Goal: Task Accomplishment & Management: Manage account settings

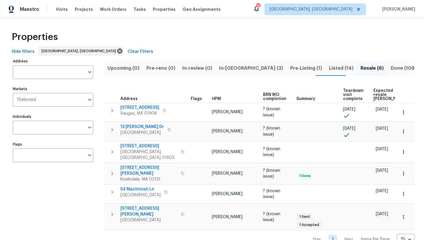
scroll to position [1, 0]
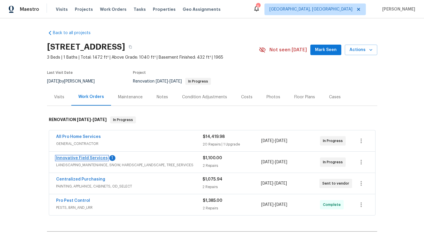
click at [94, 158] on link "Innovative Field Services" at bounding box center [82, 158] width 52 height 4
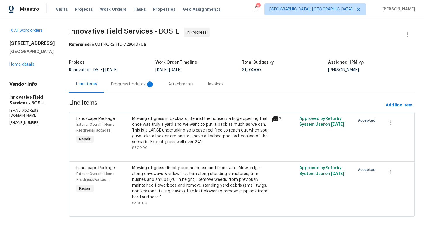
click at [140, 87] on div "Progress Updates 1" at bounding box center [132, 84] width 43 height 6
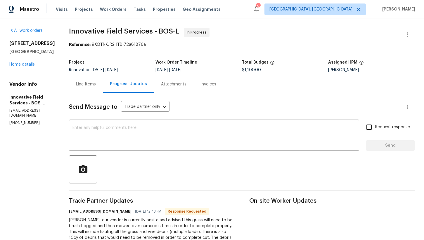
click at [80, 83] on div "Line Items" at bounding box center [86, 84] width 20 height 6
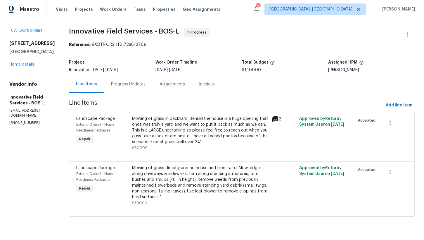
click at [115, 87] on div "Progress Updates" at bounding box center [128, 84] width 48 height 17
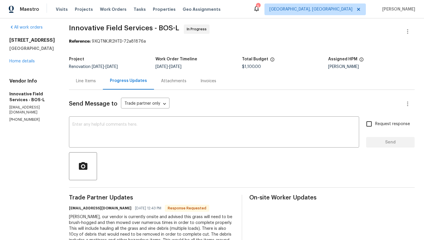
scroll to position [3, 0]
click at [78, 83] on div "Line Items" at bounding box center [86, 82] width 20 height 6
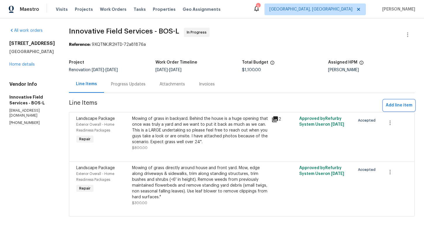
click at [398, 105] on span "Add line item" at bounding box center [398, 105] width 27 height 7
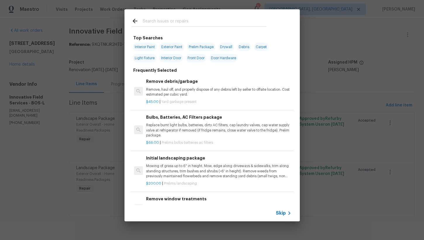
click at [162, 23] on input "text" at bounding box center [204, 22] width 124 height 9
type input "t"
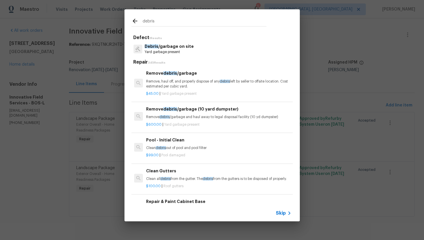
type input "debris"
click at [197, 112] on div "Remove debris /garbage (10 yard dumpster) Remove debris /garbage and haul away …" at bounding box center [218, 113] width 145 height 14
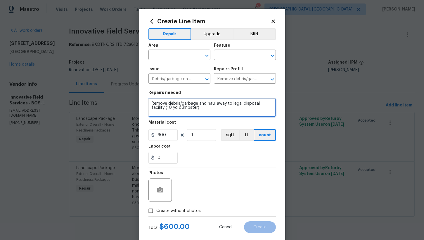
drag, startPoint x: 149, startPoint y: 103, endPoint x: 243, endPoint y: 120, distance: 94.9
click at [243, 120] on section "Repairs needed Remove debris/garbage and haul away to legal disposal facility (…" at bounding box center [211, 127] width 127 height 80
click at [227, 114] on textarea "Remove debris/garbage and haul away to legal disposal facility (10 yd dumpster)" at bounding box center [211, 107] width 127 height 19
drag, startPoint x: 199, startPoint y: 109, endPoint x: 136, endPoint y: 109, distance: 63.4
click at [136, 109] on div "Create Line Item Repair Upgrade BRN Area ​ Feature ​ Issue Debris/garbage on si…" at bounding box center [212, 120] width 424 height 240
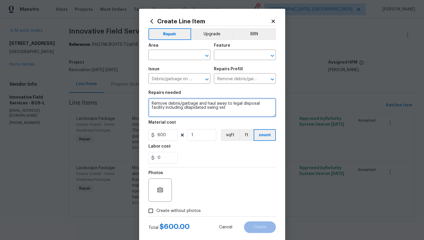
type textarea "Remove debris/garbage and haul away to legal disposal facility including dilapi…"
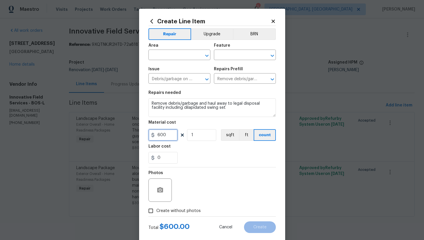
click at [169, 137] on input "600" at bounding box center [162, 135] width 29 height 12
type input "800"
click at [155, 208] on input "Create without photos" at bounding box center [150, 211] width 11 height 11
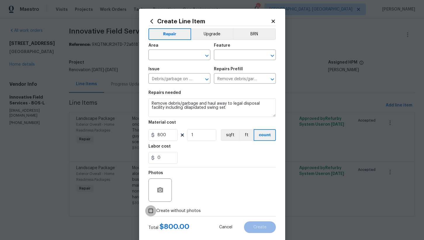
checkbox input "true"
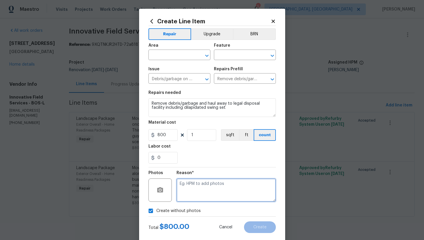
click at [218, 185] on textarea at bounding box center [225, 190] width 99 height 23
type textarea "h"
type textarea "na"
click at [168, 51] on input "text" at bounding box center [171, 55] width 46 height 9
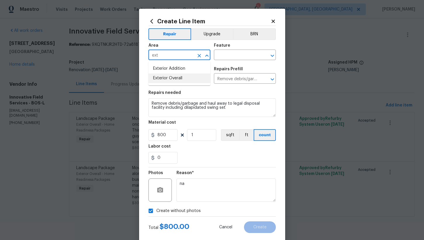
click at [180, 75] on li "Exterior Overall" at bounding box center [179, 79] width 62 height 10
type input "Exterior Overall"
click at [223, 53] on input "text" at bounding box center [237, 55] width 46 height 9
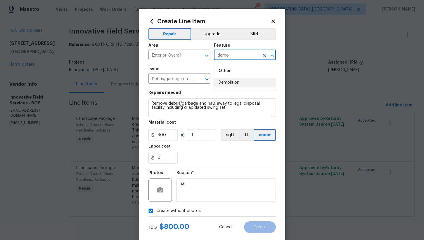
click at [234, 84] on li "Demolition" at bounding box center [245, 83] width 62 height 10
type input "Demolition"
click at [261, 231] on button "Create" at bounding box center [260, 228] width 32 height 12
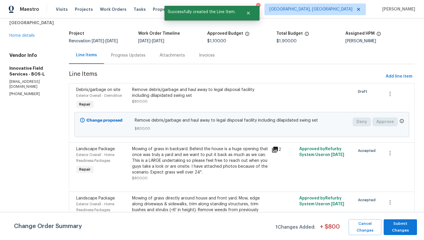
scroll to position [53, 0]
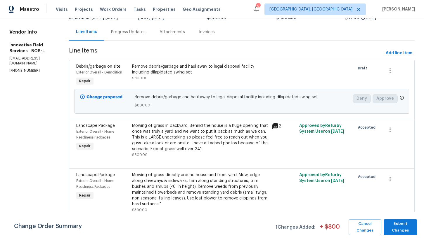
click at [196, 140] on div "Mowing of grass in backyard. Behind the house is a huge opening that once was t…" at bounding box center [200, 137] width 136 height 29
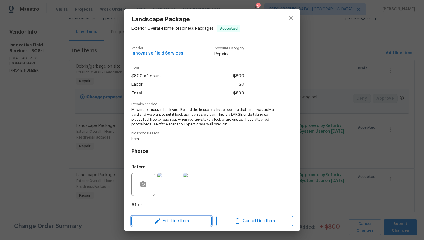
click at [185, 219] on span "Edit Line Item" at bounding box center [171, 221] width 76 height 7
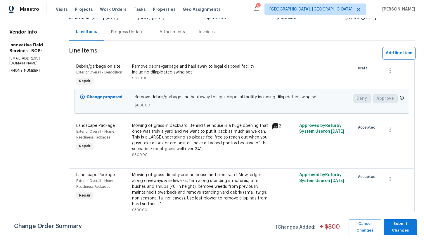
click at [400, 51] on span "Add line item" at bounding box center [398, 53] width 27 height 7
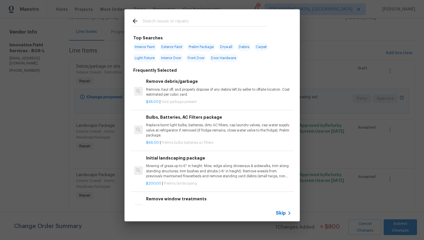
click at [158, 21] on input "text" at bounding box center [204, 22] width 124 height 9
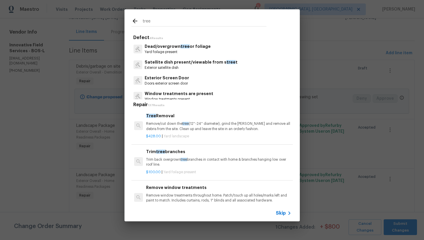
type input "tree"
click at [203, 131] on p "Remove/cut down the tree (12''-24'' diameter), grind the stump and remove all d…" at bounding box center [218, 126] width 145 height 10
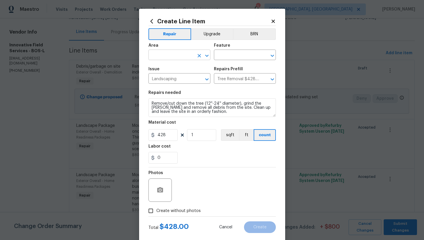
click at [170, 58] on input "text" at bounding box center [171, 55] width 46 height 9
click at [175, 77] on li "Exterior Overall" at bounding box center [179, 79] width 62 height 10
type input "Exterior Overall"
click at [228, 57] on input "text" at bounding box center [237, 55] width 46 height 9
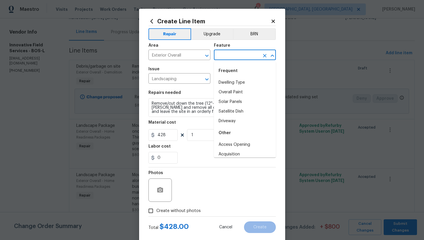
type input "t"
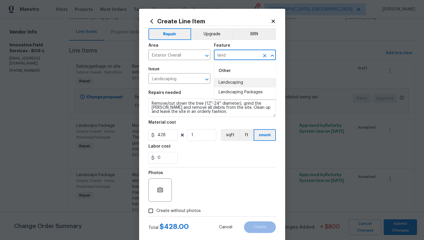
click at [232, 82] on li "Landscaping" at bounding box center [245, 83] width 62 height 10
type input "Landscaping"
click at [196, 142] on section "Repairs needed Remove/cut down the tree (12''-24'' diameter), grind the stump a…" at bounding box center [211, 127] width 127 height 80
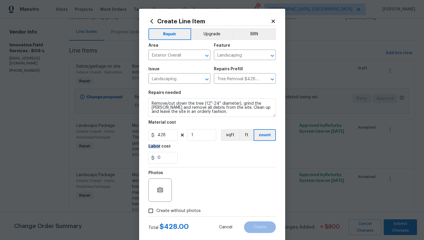
click at [196, 142] on section "Repairs needed Remove/cut down the tree (12''-24'' diameter), grind the stump a…" at bounding box center [211, 127] width 127 height 80
click at [198, 140] on input "1" at bounding box center [201, 135] width 29 height 12
type input "2"
click at [198, 150] on div "Labor cost" at bounding box center [211, 149] width 127 height 8
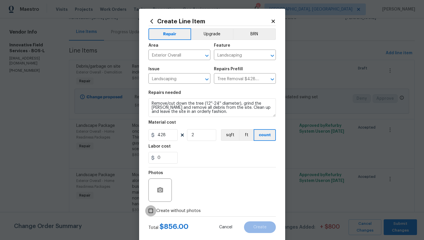
click at [152, 206] on input "Create without photos" at bounding box center [150, 211] width 11 height 11
checkbox input "true"
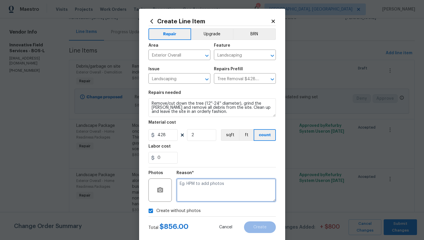
click at [211, 190] on textarea at bounding box center [225, 190] width 99 height 23
type textarea "na"
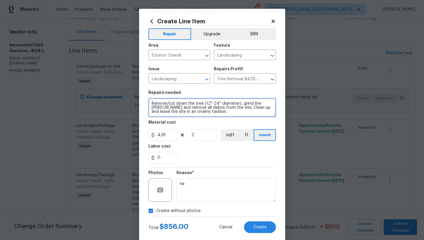
drag, startPoint x: 206, startPoint y: 113, endPoint x: 148, endPoint y: 98, distance: 60.1
click at [148, 98] on figure "Repairs needed Remove/cut down the tree (12''-24'' diameter), grind the stump a…" at bounding box center [211, 104] width 127 height 26
click at [215, 114] on textarea "Remove/cut down the tree (12''-24'' diameter), grind the stump and remove all d…" at bounding box center [211, 107] width 127 height 19
drag, startPoint x: 198, startPoint y: 112, endPoint x: 131, endPoint y: 97, distance: 68.8
click at [131, 97] on div "Create Line Item Repair Upgrade BRN Area Exterior Overall ​ Feature Landscaping…" at bounding box center [212, 120] width 424 height 240
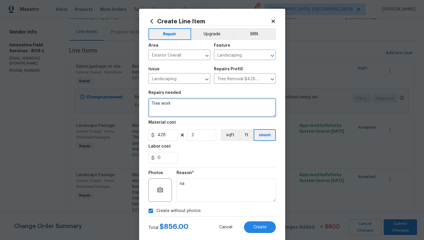
type textarea "Tree work"
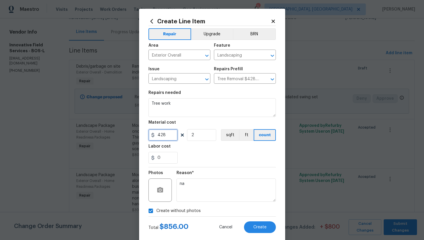
click at [170, 135] on input "428" at bounding box center [162, 135] width 29 height 12
type input "800"
click at [195, 135] on input "2" at bounding box center [201, 135] width 29 height 12
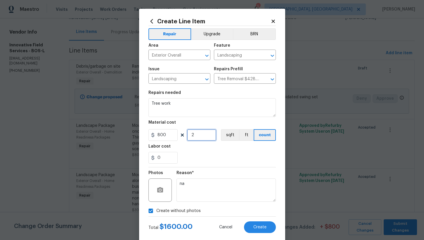
click at [195, 135] on input "2" at bounding box center [201, 135] width 29 height 12
type input "1"
click at [200, 156] on div "0" at bounding box center [211, 158] width 127 height 12
click at [260, 231] on button "Create" at bounding box center [260, 228] width 32 height 12
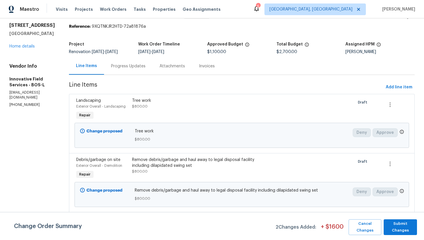
scroll to position [112, 0]
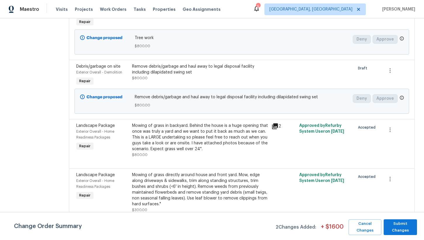
click at [169, 181] on div "Mowing of grass directly around house and front yard. Mow, edge along driveways…" at bounding box center [200, 189] width 136 height 35
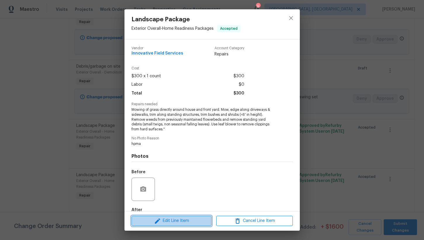
click at [173, 222] on span "Edit Line Item" at bounding box center [171, 221] width 76 height 7
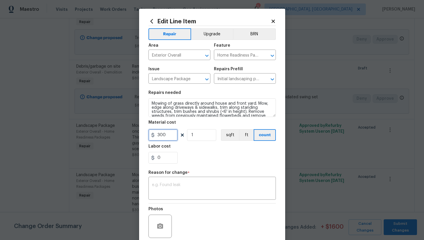
click at [170, 138] on input "300" at bounding box center [162, 135] width 29 height 12
type input "500"
click at [177, 185] on textarea at bounding box center [212, 189] width 120 height 12
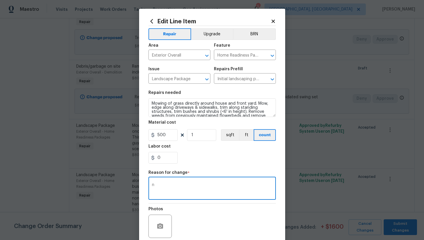
type textarea "na"
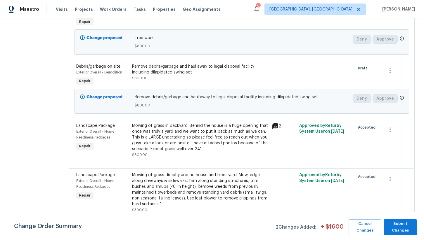
scroll to position [104, 0]
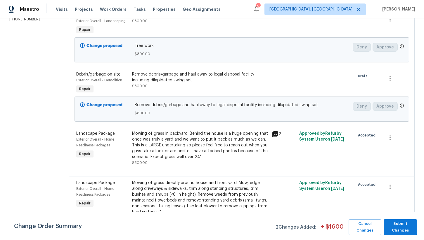
click at [180, 145] on div "Mowing of grass in backyard. Behind the house is a huge opening that once was t…" at bounding box center [200, 145] width 136 height 29
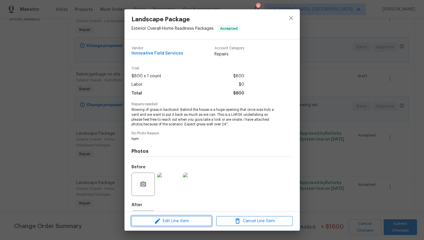
click at [178, 220] on span "Edit Line Item" at bounding box center [171, 221] width 76 height 7
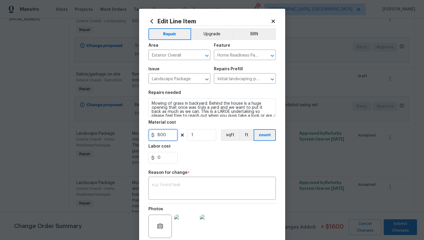
click at [157, 135] on input "800" at bounding box center [162, 135] width 29 height 12
type input "1800"
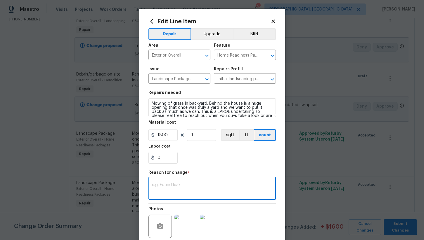
click at [182, 191] on textarea at bounding box center [212, 189] width 120 height 12
type textarea "na"
click at [193, 162] on div "0" at bounding box center [211, 158] width 127 height 12
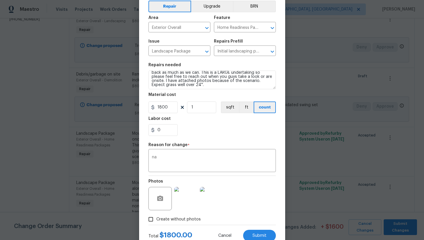
scroll to position [12, 0]
drag, startPoint x: 171, startPoint y: 108, endPoint x: 139, endPoint y: 108, distance: 31.5
click at [139, 108] on div "Edit Line Item Repair Upgrade BRN Area Exterior Overall ​ Feature Home Readines…" at bounding box center [212, 116] width 146 height 270
click at [167, 109] on input "2400" at bounding box center [162, 108] width 29 height 12
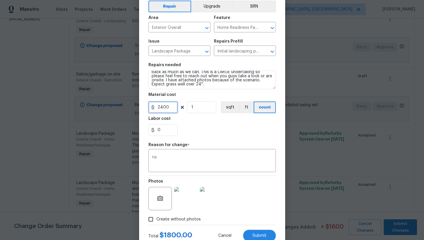
click at [167, 109] on input "2400" at bounding box center [162, 108] width 29 height 12
type input "1800"
click at [262, 236] on span "Submit" at bounding box center [259, 236] width 14 height 4
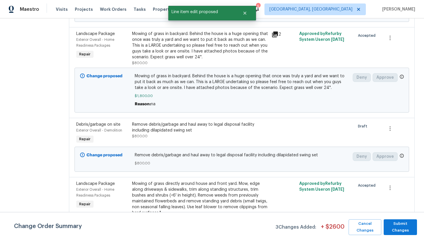
scroll to position [154, 0]
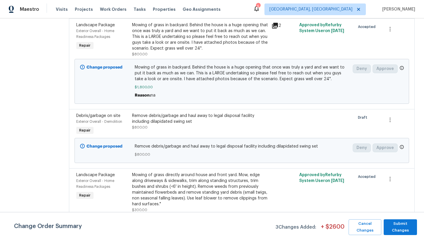
click at [177, 126] on div "Remove debris/garbage and haul away to legal disposal facility including dilapi…" at bounding box center [200, 122] width 136 height 18
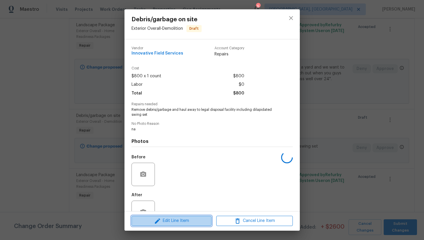
click at [191, 222] on span "Edit Line Item" at bounding box center [171, 221] width 76 height 7
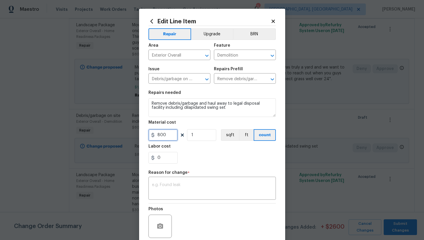
click at [170, 139] on input "800" at bounding box center [162, 135] width 29 height 12
type input "1000"
click at [192, 159] on div "0" at bounding box center [211, 158] width 127 height 12
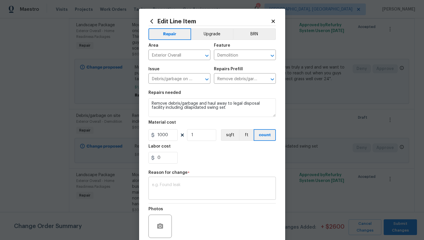
click at [182, 186] on textarea at bounding box center [212, 189] width 120 height 12
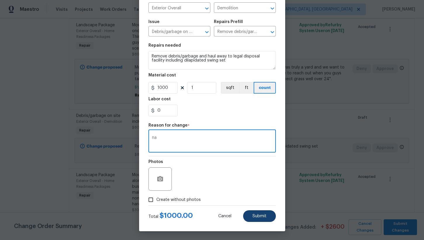
type textarea "na"
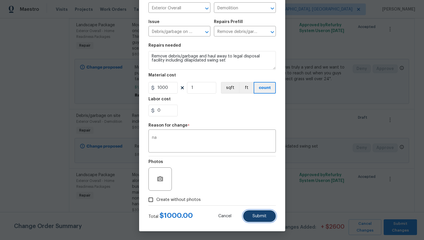
click at [264, 219] on button "Submit" at bounding box center [259, 217] width 33 height 12
type input "800"
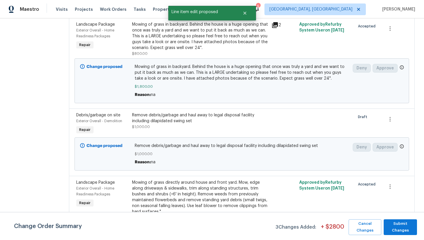
scroll to position [162, 0]
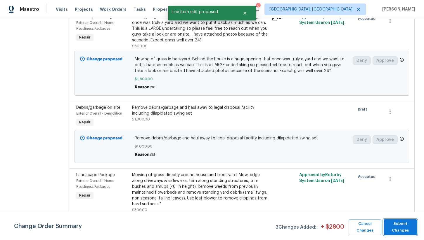
click at [399, 227] on span "Submit Changes" at bounding box center [399, 227] width 27 height 13
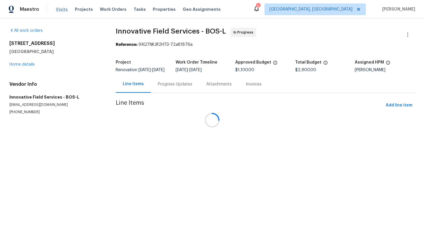
scroll to position [0, 0]
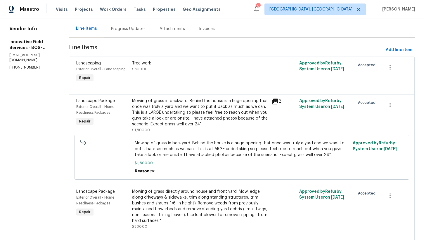
scroll to position [47, 0]
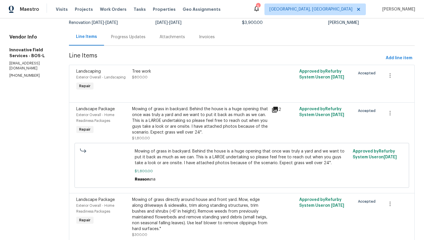
click at [180, 126] on div "Mowing of grass in backyard. Behind the house is a huge opening that once was t…" at bounding box center [200, 120] width 136 height 29
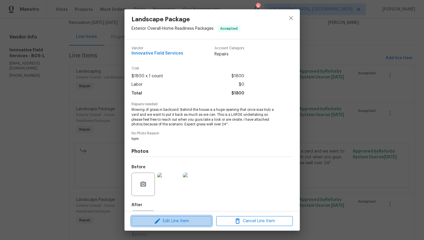
click at [182, 220] on span "Edit Line Item" at bounding box center [171, 221] width 76 height 7
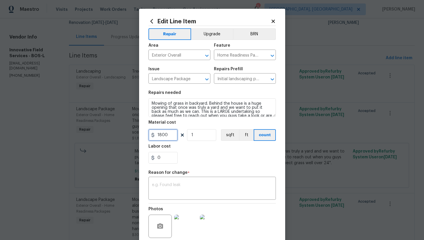
click at [172, 137] on input "1800" at bounding box center [162, 135] width 29 height 12
type input "2200"
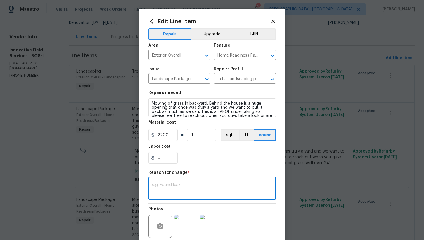
click at [193, 190] on textarea at bounding box center [212, 189] width 120 height 12
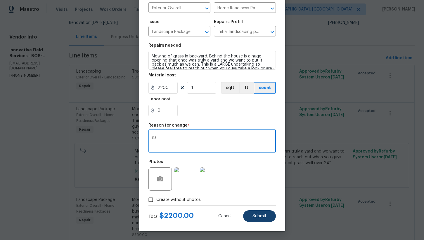
type textarea "na"
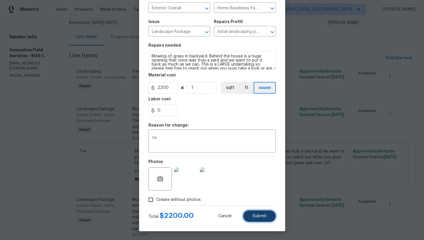
click at [254, 215] on span "Submit" at bounding box center [259, 216] width 14 height 4
type input "1800"
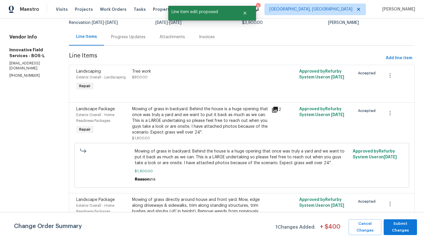
scroll to position [0, 0]
click at [398, 228] on span "Submit Changes" at bounding box center [399, 227] width 27 height 13
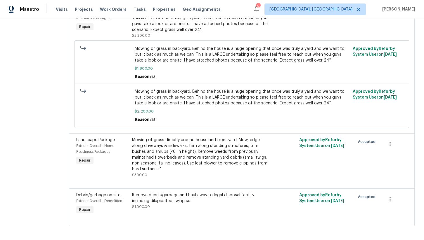
scroll to position [154, 0]
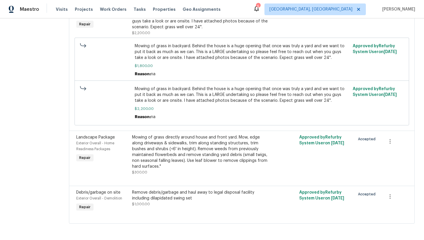
click at [163, 161] on div "Mowing of grass directly around house and front yard. Mow, edge along driveways…" at bounding box center [200, 152] width 136 height 35
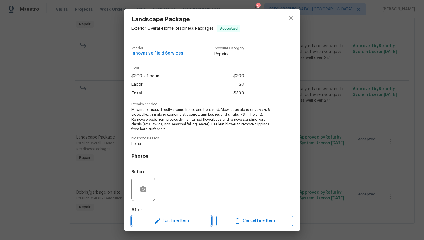
click at [186, 221] on span "Edit Line Item" at bounding box center [171, 221] width 76 height 7
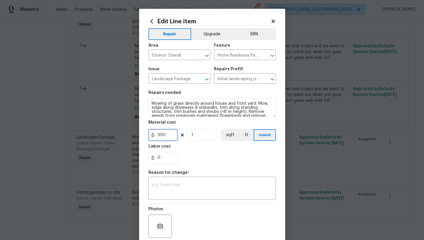
click at [169, 136] on input "300" at bounding box center [162, 135] width 29 height 12
type input "500"
click at [188, 194] on textarea at bounding box center [212, 189] width 120 height 12
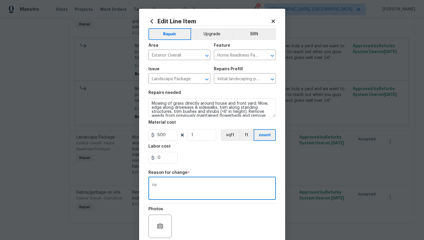
type textarea "na"
click at [238, 214] on div "Photos" at bounding box center [211, 223] width 127 height 38
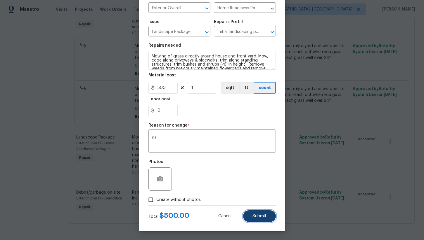
click at [269, 219] on button "Submit" at bounding box center [259, 217] width 33 height 12
type input "300"
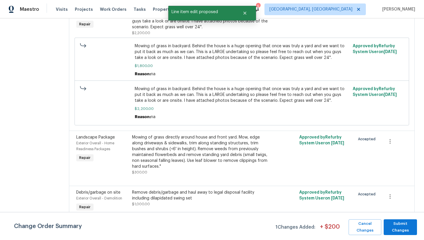
scroll to position [0, 0]
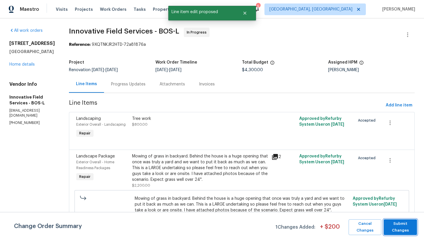
click at [392, 227] on span "Submit Changes" at bounding box center [399, 227] width 27 height 13
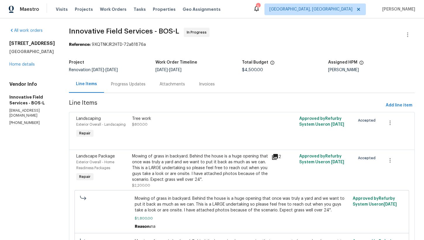
click at [124, 87] on div "Progress Updates" at bounding box center [128, 84] width 34 height 6
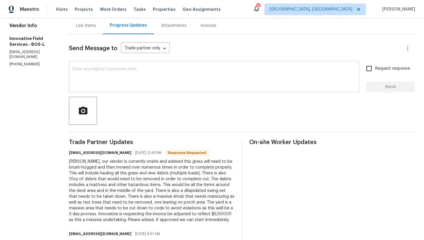
scroll to position [81, 0]
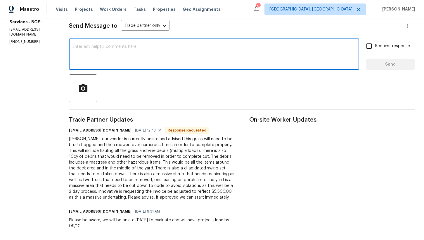
click at [112, 60] on textarea at bounding box center [213, 55] width 283 height 20
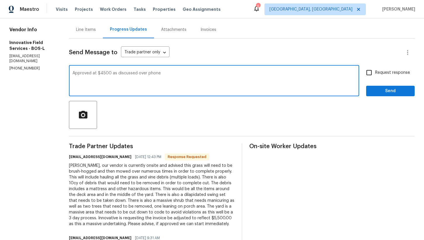
scroll to position [55, 0]
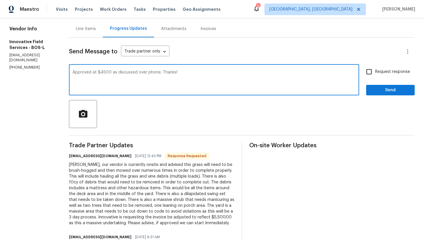
type textarea "Approved at $4500 as discussed over phone. Thanks!"
click at [378, 90] on span "Send" at bounding box center [390, 90] width 39 height 7
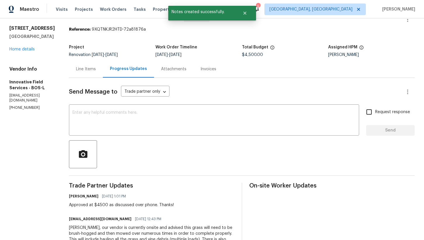
scroll to position [0, 0]
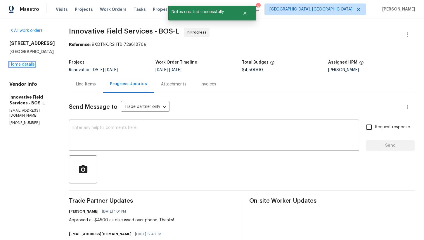
click at [20, 67] on link "Home details" at bounding box center [21, 64] width 25 height 4
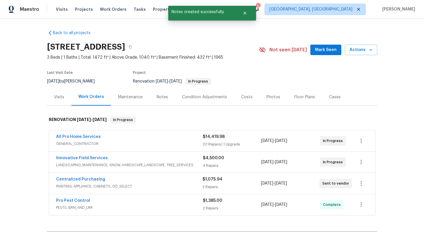
click at [241, 96] on div "Costs" at bounding box center [246, 97] width 11 height 6
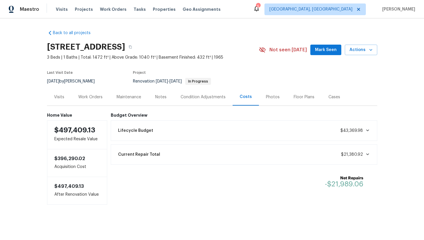
click at [93, 97] on div "Work Orders" at bounding box center [90, 97] width 24 height 6
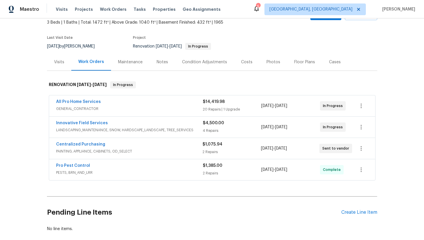
scroll to position [36, 0]
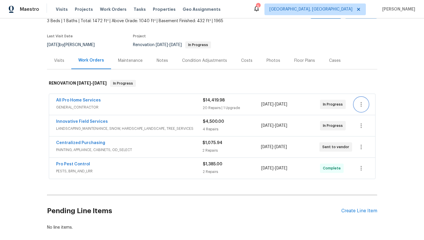
click at [363, 104] on icon "button" at bounding box center [360, 104] width 7 height 7
click at [370, 105] on li "Edit" at bounding box center [385, 105] width 63 height 10
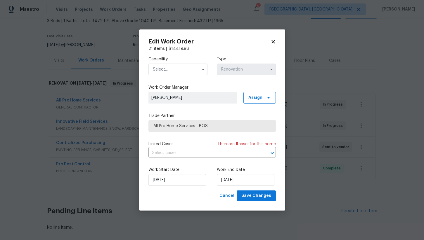
click at [171, 68] on input "text" at bounding box center [177, 70] width 59 height 12
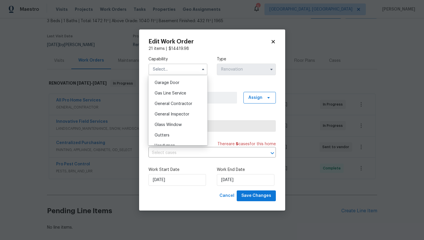
scroll to position [252, 0]
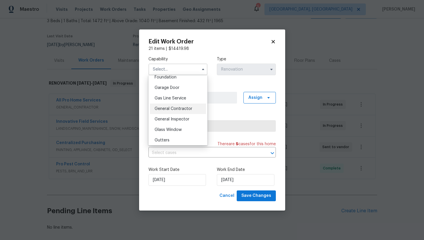
click at [173, 108] on span "General Contractor" at bounding box center [173, 109] width 38 height 4
type input "General Contractor"
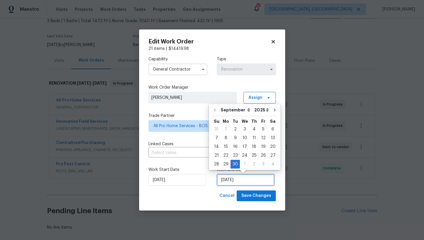
click at [236, 182] on input "[DATE]" at bounding box center [246, 180] width 58 height 12
click at [235, 147] on div "16" at bounding box center [234, 147] width 9 height 8
type input "9/16/2025"
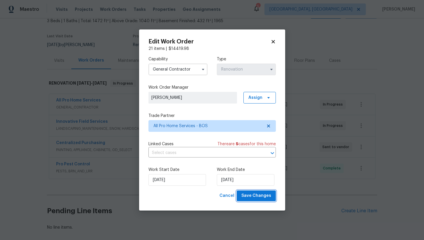
click at [258, 197] on span "Save Changes" at bounding box center [256, 195] width 30 height 7
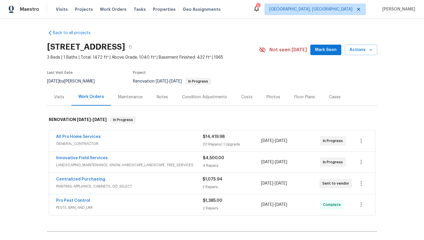
click at [61, 96] on div "Visits" at bounding box center [59, 97] width 10 height 6
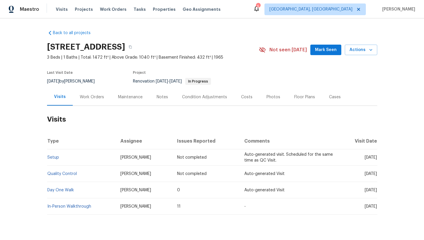
click at [89, 97] on div "Work Orders" at bounding box center [92, 97] width 24 height 6
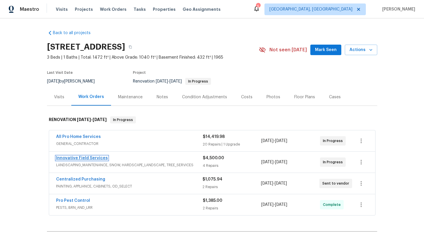
click at [87, 159] on link "Innovative Field Services" at bounding box center [82, 158] width 52 height 4
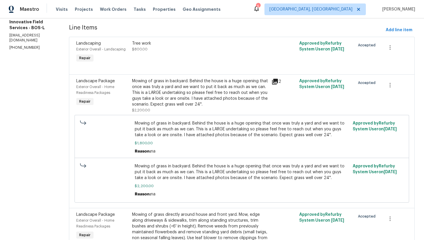
scroll to position [81, 0]
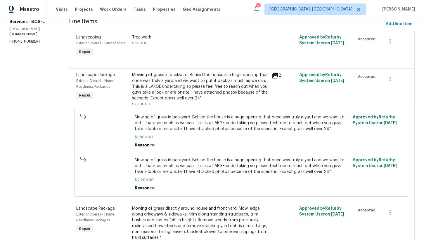
click at [168, 89] on div "Mowing of grass in backyard. Behind the house is a huge opening that once was t…" at bounding box center [200, 86] width 136 height 29
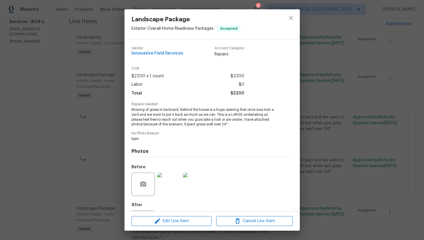
click at [162, 190] on img at bounding box center [168, 184] width 23 height 23
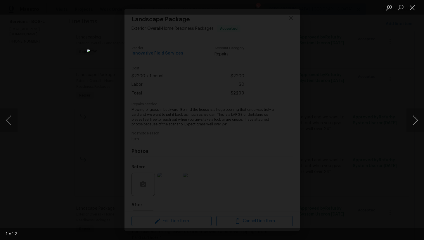
click at [411, 121] on button "Next image" at bounding box center [415, 120] width 18 height 23
click at [412, 10] on button "Close lightbox" at bounding box center [412, 7] width 12 height 10
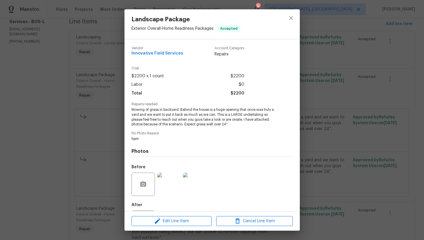
click at [73, 93] on div "Landscape Package Exterior Overall - Home Readiness Packages Accepted Vendor In…" at bounding box center [212, 120] width 424 height 240
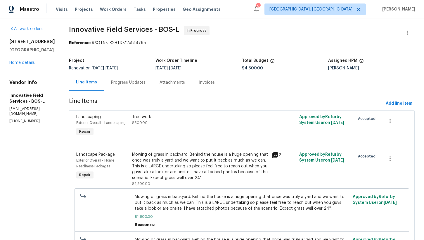
scroll to position [0, 0]
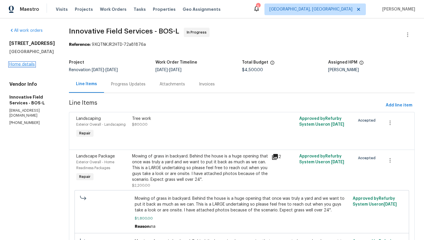
click at [22, 67] on link "Home details" at bounding box center [21, 64] width 25 height 4
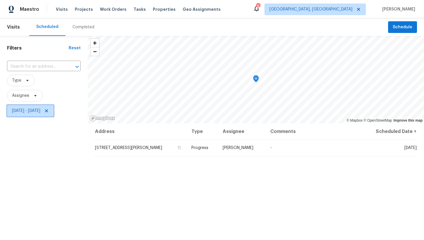
click at [40, 113] on span "Sat, Sep 06 - Mon, Sep 08" at bounding box center [26, 111] width 28 height 6
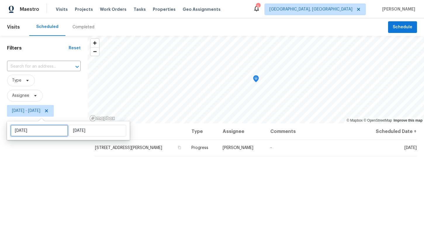
click at [53, 131] on input "Sat, Sep 06" at bounding box center [40, 131] width 58 height 12
select select "8"
select select "2025"
select select "9"
select select "2025"
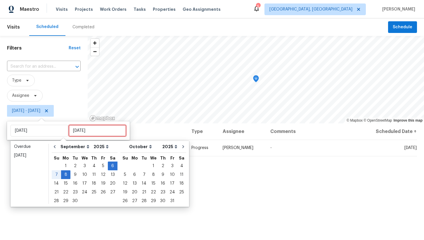
click at [75, 132] on input "Mon, Sep 08" at bounding box center [98, 131] width 58 height 12
click at [94, 133] on input "Mon, Sep 08" at bounding box center [98, 131] width 58 height 12
type input "Thu, Sep 04"
type input "Sat, Sep 06"
click at [102, 173] on div "12" at bounding box center [102, 175] width 9 height 8
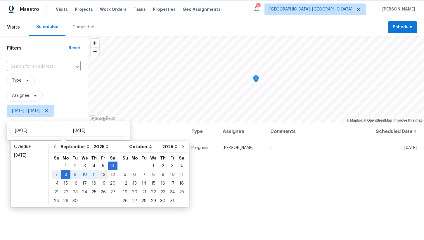
type input "Fri, Sep 12"
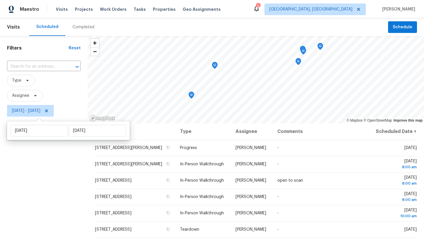
click at [67, 166] on div "Filters Reset ​ Type Assignee Sat, Sep 06 - Fri, Sep 12" at bounding box center [44, 176] width 88 height 280
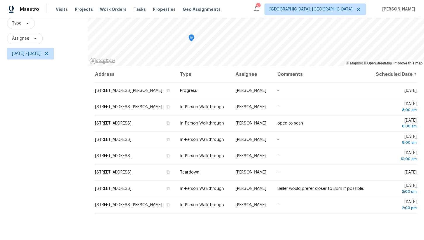
scroll to position [40, 0]
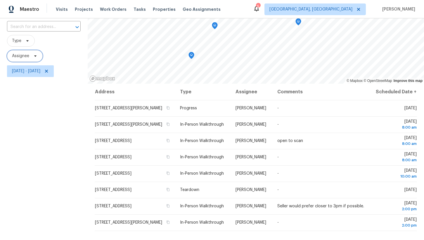
click at [30, 56] on span "Assignee" at bounding box center [25, 56] width 36 height 12
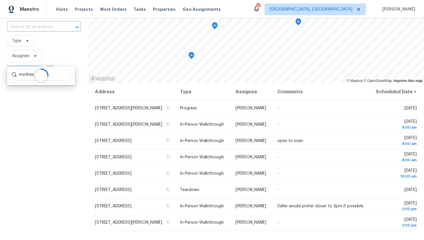
type input "mothes"
click at [58, 143] on div "Filters Reset ​ Type Assignee Sat, Sep 06 - Fri, Sep 12" at bounding box center [44, 136] width 88 height 280
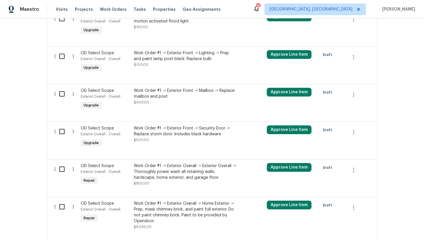
scroll to position [773, 0]
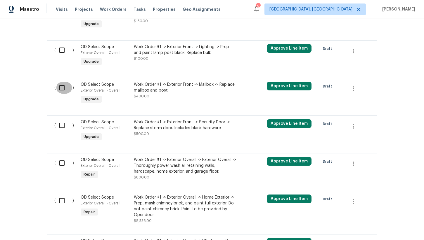
click at [57, 84] on input "checkbox" at bounding box center [64, 88] width 17 height 12
checkbox input "true"
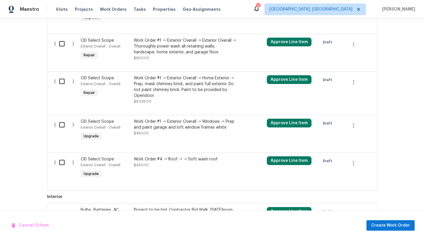
scroll to position [893, 0]
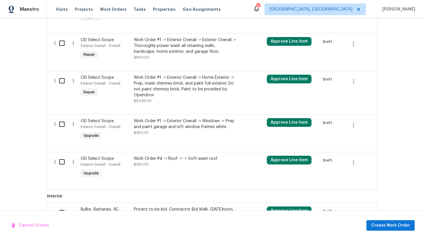
click at [59, 79] on input "checkbox" at bounding box center [64, 81] width 17 height 12
checkbox input "true"
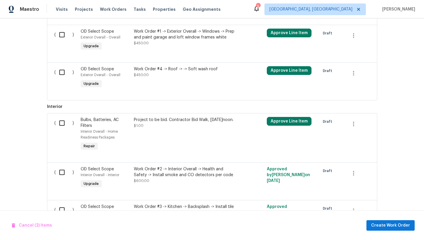
scroll to position [995, 0]
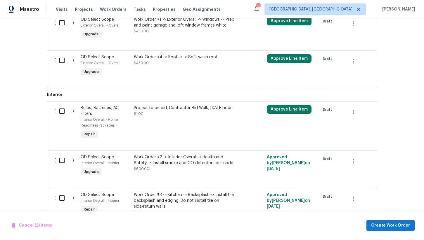
click at [61, 58] on input "checkbox" at bounding box center [64, 60] width 17 height 12
checkbox input "true"
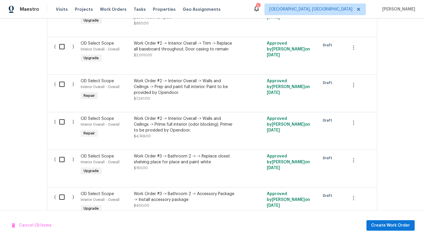
scroll to position [1616, 0]
click at [61, 45] on input "checkbox" at bounding box center [64, 46] width 17 height 12
checkbox input "true"
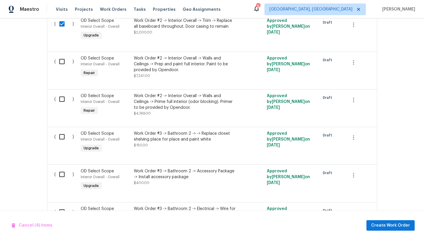
scroll to position [1641, 0]
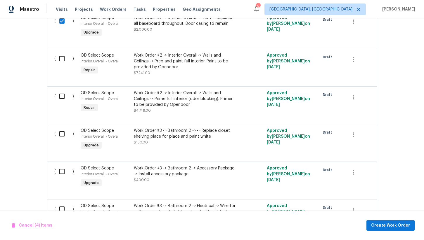
click at [61, 57] on input "checkbox" at bounding box center [64, 59] width 17 height 12
checkbox input "true"
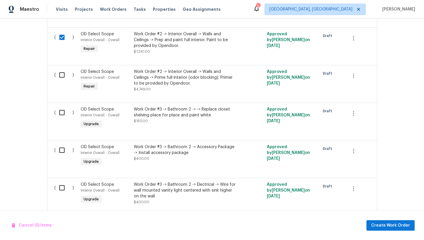
scroll to position [1664, 0]
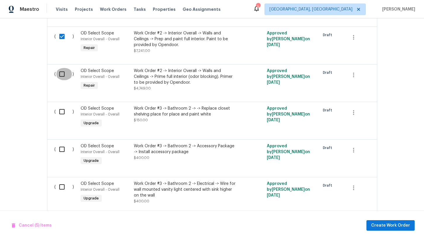
click at [60, 72] on input "checkbox" at bounding box center [64, 74] width 17 height 12
checkbox input "true"
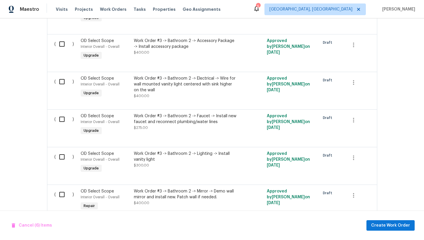
scroll to position [1774, 0]
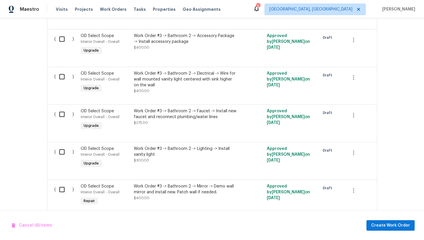
click at [59, 75] on input "checkbox" at bounding box center [64, 77] width 17 height 12
checkbox input "true"
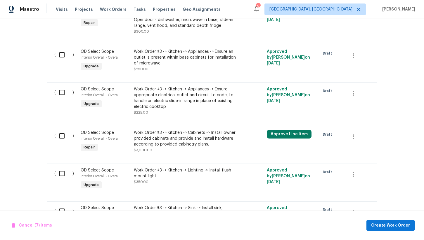
scroll to position [2180, 0]
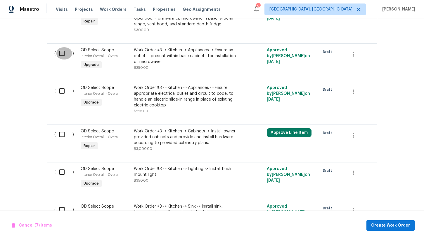
click at [58, 55] on input "checkbox" at bounding box center [64, 53] width 17 height 12
checkbox input "true"
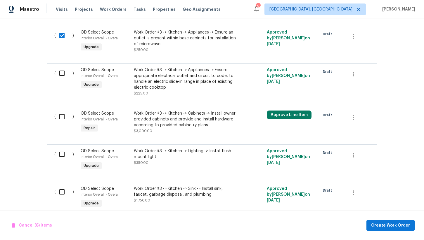
scroll to position [2199, 0]
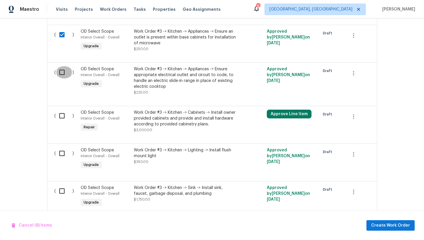
click at [56, 71] on input "checkbox" at bounding box center [64, 72] width 17 height 12
checkbox input "true"
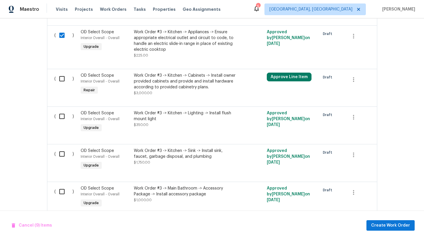
scroll to position [2244, 0]
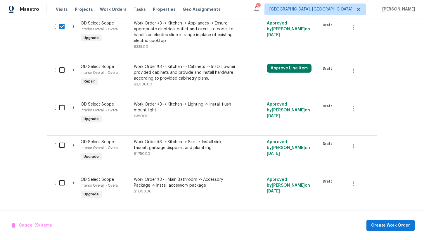
click at [59, 72] on input "checkbox" at bounding box center [64, 70] width 17 height 12
checkbox input "true"
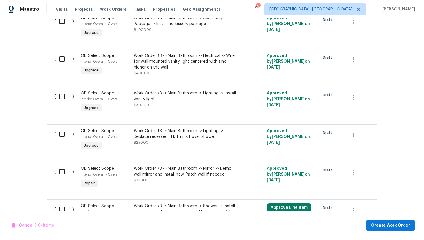
scroll to position [2408, 0]
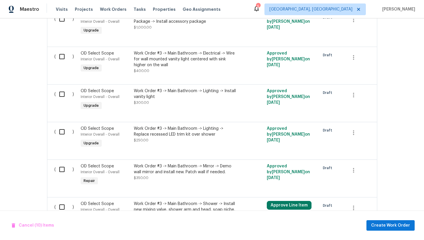
click at [60, 56] on input "checkbox" at bounding box center [64, 57] width 17 height 12
checkbox input "true"
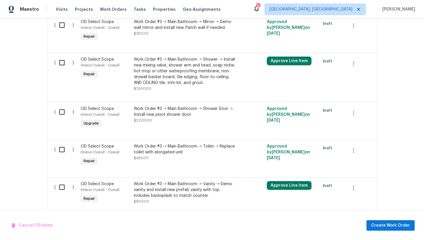
scroll to position [2555, 0]
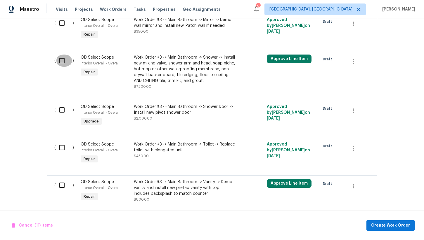
click at [65, 62] on input "checkbox" at bounding box center [64, 61] width 17 height 12
checkbox input "true"
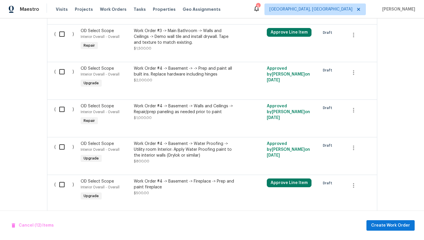
scroll to position [2782, 0]
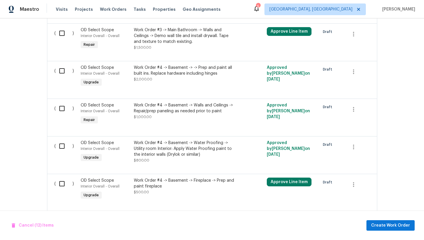
click at [60, 77] on input "checkbox" at bounding box center [64, 71] width 17 height 12
checkbox input "true"
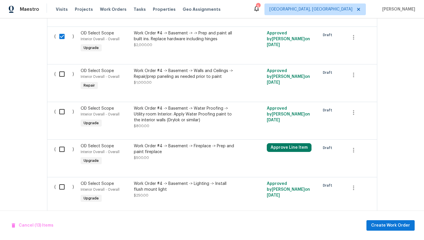
scroll to position [2820, 0]
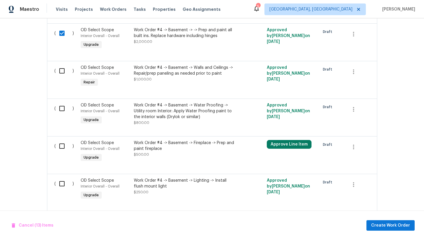
click at [59, 75] on input "checkbox" at bounding box center [64, 71] width 17 height 12
checkbox input "true"
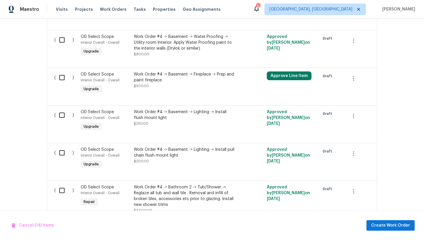
scroll to position [2899, 0]
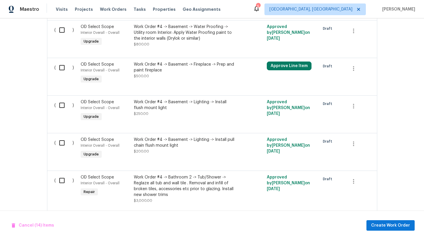
click at [60, 71] on input "checkbox" at bounding box center [64, 68] width 17 height 12
checkbox input "true"
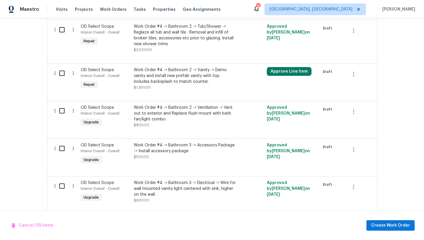
scroll to position [3067, 0]
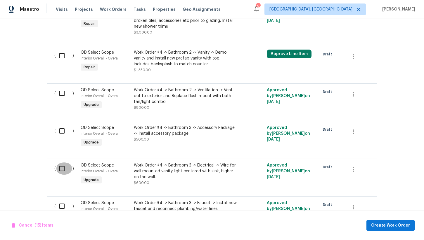
click at [61, 173] on input "checkbox" at bounding box center [64, 169] width 17 height 12
checkbox input "true"
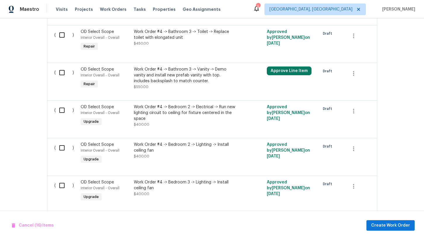
scroll to position [3390, 0]
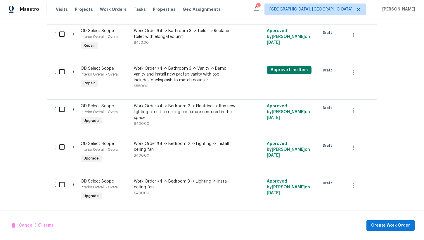
click at [61, 116] on input "checkbox" at bounding box center [64, 109] width 17 height 12
checkbox input "true"
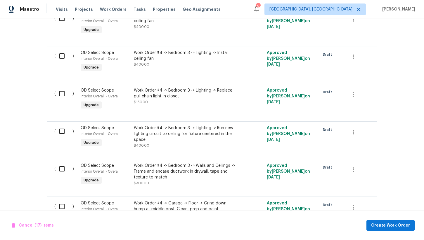
scroll to position [3528, 0]
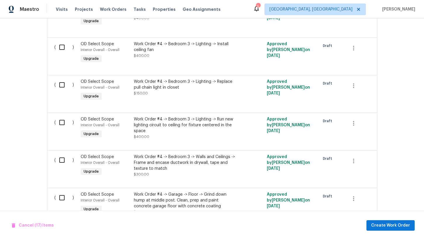
click at [63, 129] on input "checkbox" at bounding box center [64, 122] width 17 height 12
checkbox input "true"
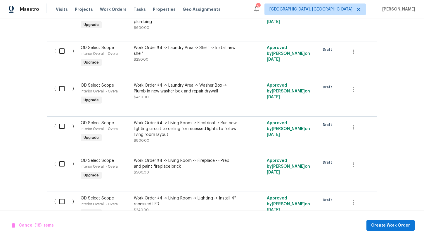
scroll to position [3920, 0]
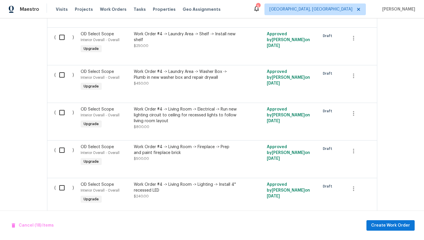
click at [62, 156] on input "checkbox" at bounding box center [64, 150] width 17 height 12
checkbox input "true"
click at [58, 119] on input "checkbox" at bounding box center [64, 113] width 17 height 12
checkbox input "true"
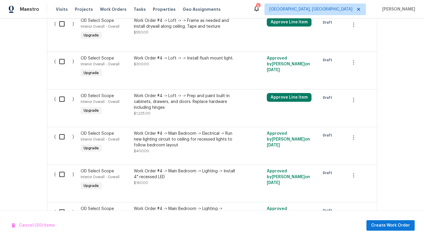
scroll to position [4205, 0]
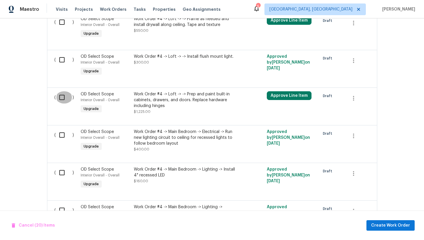
click at [58, 104] on input "checkbox" at bounding box center [64, 97] width 17 height 12
checkbox input "true"
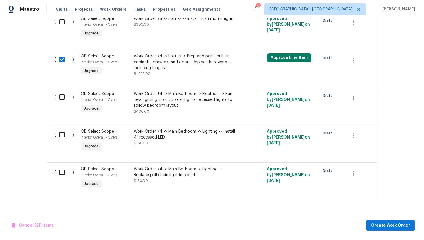
scroll to position [4245, 0]
click at [59, 103] on input "checkbox" at bounding box center [64, 97] width 17 height 12
checkbox input "true"
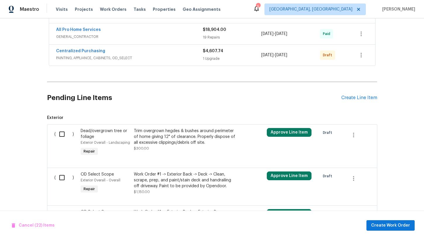
scroll to position [218, 0]
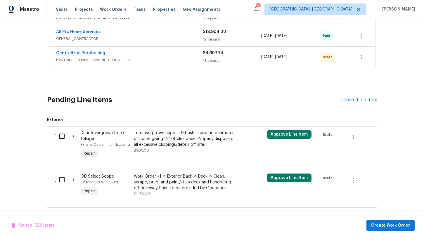
click at [62, 133] on input "checkbox" at bounding box center [64, 136] width 17 height 12
checkbox input "true"
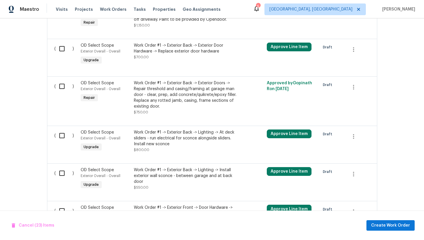
scroll to position [383, 0]
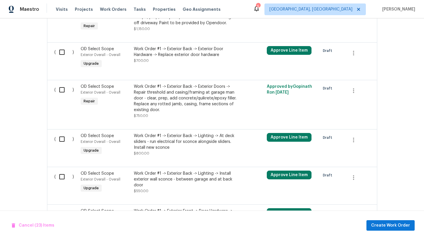
click at [61, 134] on input "checkbox" at bounding box center [64, 139] width 17 height 12
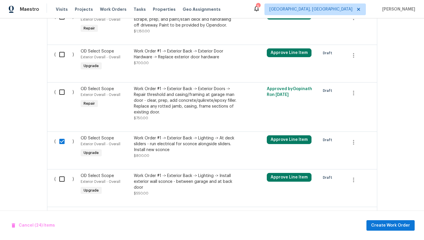
scroll to position [391, 0]
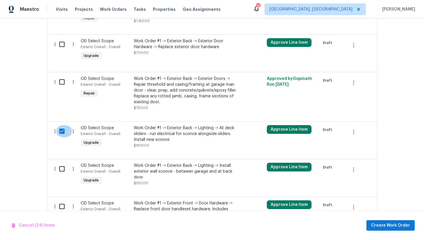
click at [63, 126] on input "checkbox" at bounding box center [64, 131] width 17 height 12
checkbox input "false"
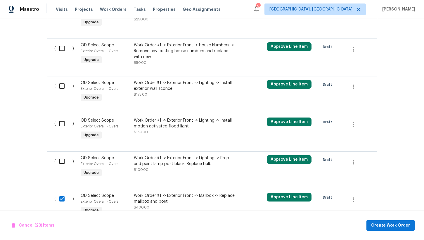
scroll to position [665, 0]
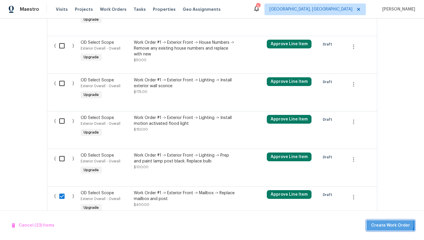
click at [390, 224] on span "Create Work Order" at bounding box center [390, 225] width 39 height 7
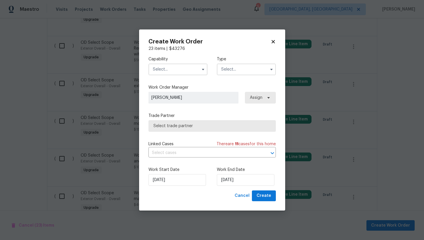
checkbox input "false"
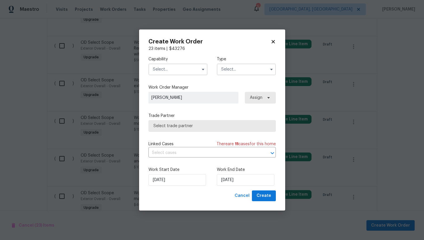
checkbox input "false"
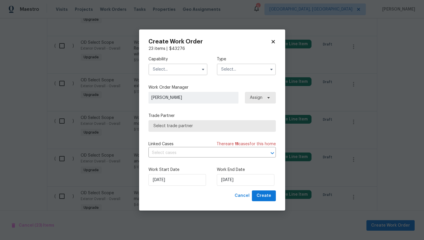
checkbox input "false"
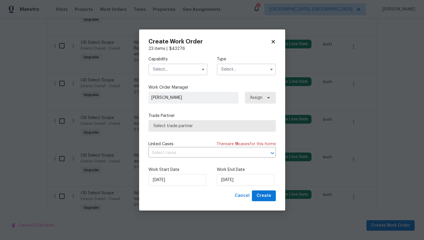
checkbox input "false"
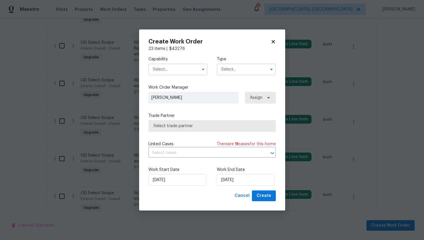
checkbox input "false"
click at [170, 68] on input "text" at bounding box center [177, 70] width 59 height 12
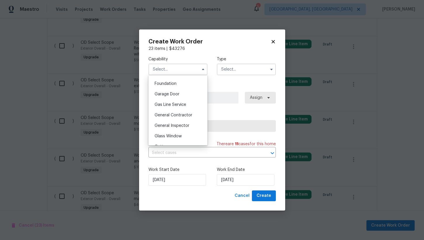
scroll to position [246, 0]
click at [185, 118] on div "General Contractor" at bounding box center [178, 115] width 56 height 11
type input "General Contractor"
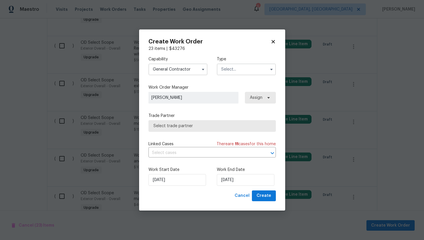
click at [223, 72] on input "text" at bounding box center [246, 70] width 59 height 12
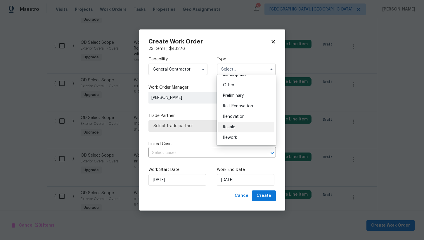
scroll to position [111, 0]
click at [249, 116] on div "Renovation" at bounding box center [246, 118] width 56 height 11
type input "Renovation"
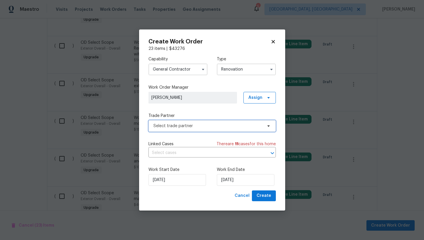
click at [201, 129] on span "Select trade partner" at bounding box center [207, 126] width 109 height 6
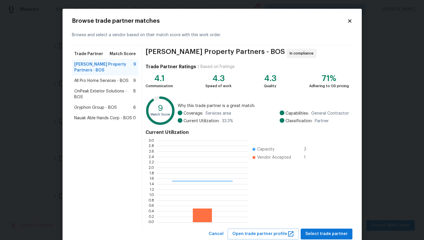
scroll to position [82, 91]
click at [107, 81] on span "All Pro Home Services - BOS" at bounding box center [101, 81] width 54 height 6
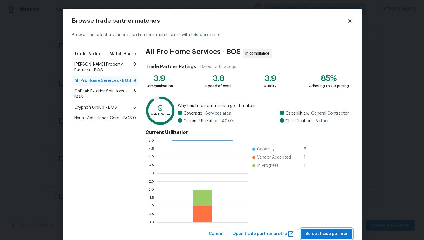
click at [329, 233] on span "Select trade partner" at bounding box center [326, 234] width 42 height 7
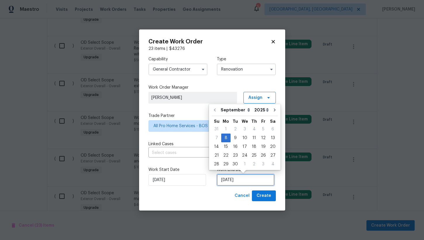
click at [232, 185] on input "9/8/2025" at bounding box center [246, 180] width 58 height 12
click at [260, 137] on div "12" at bounding box center [262, 138] width 9 height 8
type input "9/12/2025"
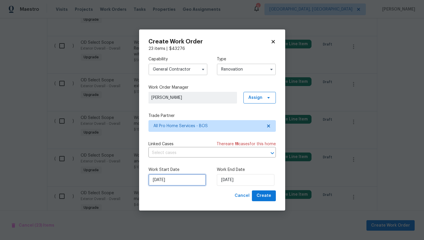
click at [187, 180] on input "9/8/2025" at bounding box center [177, 180] width 58 height 12
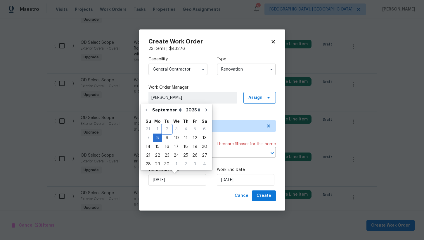
click at [164, 128] on div "2" at bounding box center [166, 129] width 9 height 8
click at [169, 131] on div "2" at bounding box center [166, 129] width 9 height 8
click at [209, 197] on div "Cancel Create" at bounding box center [211, 196] width 127 height 11
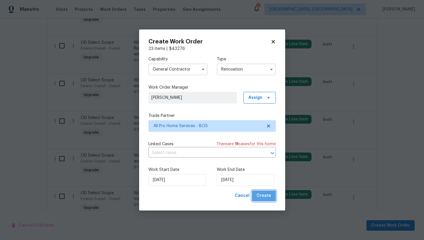
click at [265, 196] on span "Create" at bounding box center [263, 195] width 15 height 7
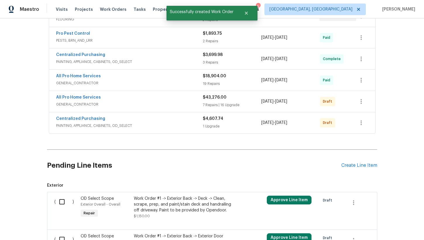
scroll to position [0, 0]
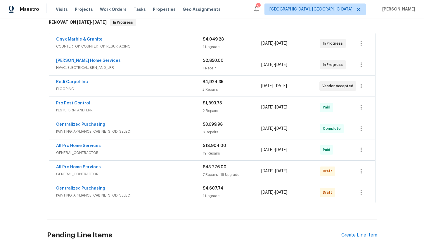
scroll to position [101, 0]
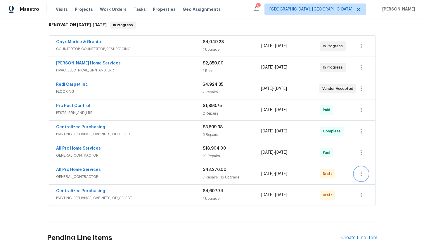
click at [361, 171] on icon "button" at bounding box center [360, 174] width 7 height 7
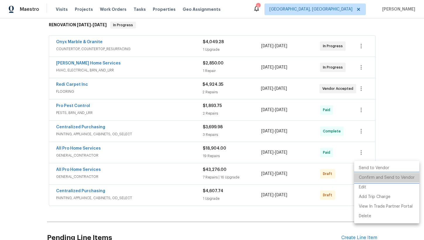
click at [387, 177] on li "Confirm and Send to Vendor" at bounding box center [386, 178] width 65 height 10
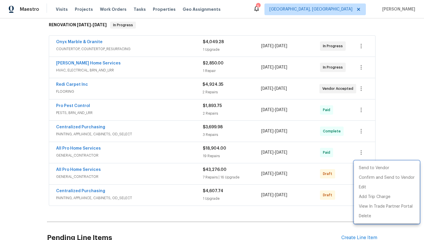
click at [395, 139] on div at bounding box center [212, 120] width 424 height 240
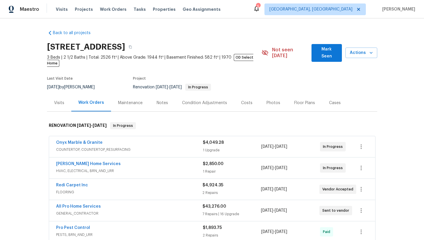
scroll to position [77, 0]
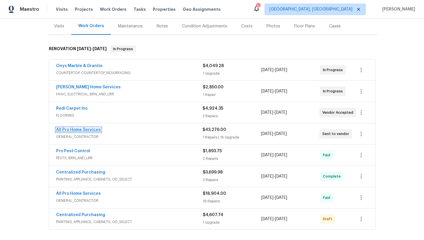
click at [84, 128] on link "All Pro Home Services" at bounding box center [78, 130] width 45 height 4
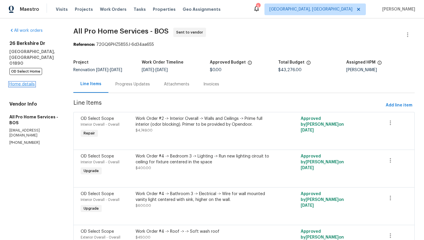
click at [27, 82] on link "Home details" at bounding box center [21, 84] width 25 height 4
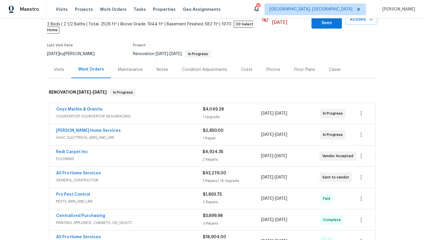
scroll to position [33, 0]
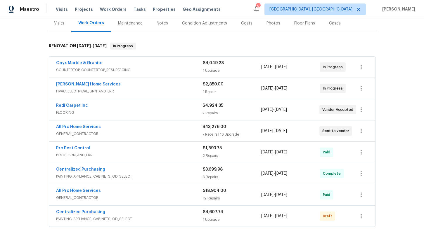
scroll to position [82, 0]
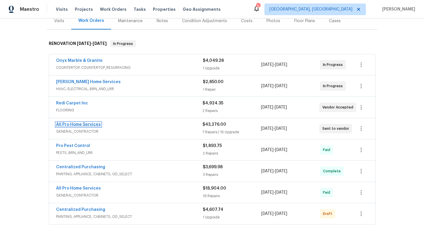
click at [91, 123] on link "All Pro Home Services" at bounding box center [78, 125] width 45 height 4
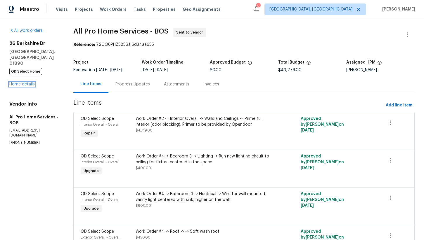
click at [27, 82] on link "Home details" at bounding box center [21, 84] width 25 height 4
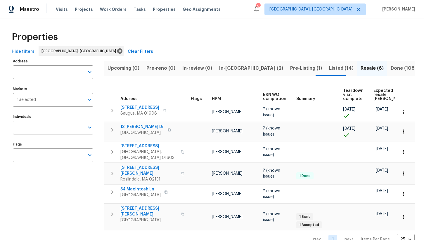
scroll to position [1, 0]
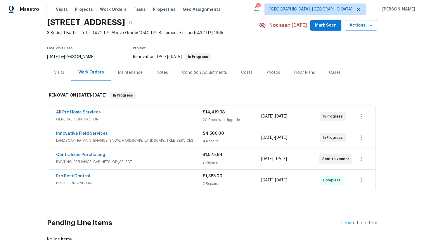
scroll to position [26, 0]
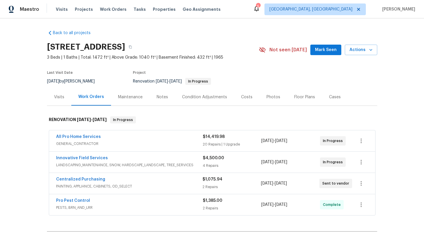
click at [25, 79] on div "Back to all projects 1247 Central St, East Bridgewater, MA 02333 3 Beds | 1 Bat…" at bounding box center [212, 129] width 424 height 222
